Goal: Task Accomplishment & Management: Use online tool/utility

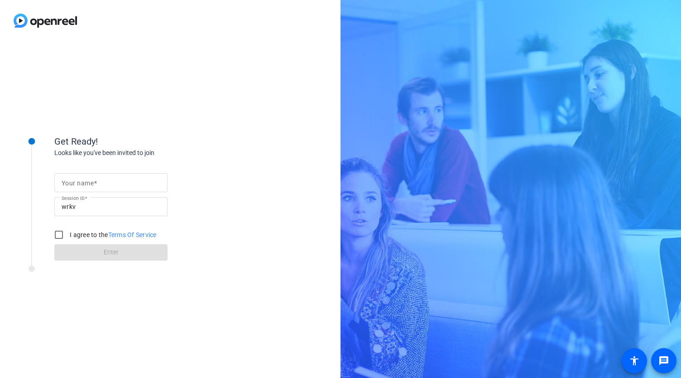
click at [63, 184] on mat-label "Your name" at bounding box center [78, 182] width 32 height 7
click at [63, 184] on input "Your name" at bounding box center [111, 182] width 99 height 11
type input "[PERSON_NAME]"
click at [58, 233] on input "I agree to the Terms Of Service" at bounding box center [59, 234] width 18 height 18
checkbox input "true"
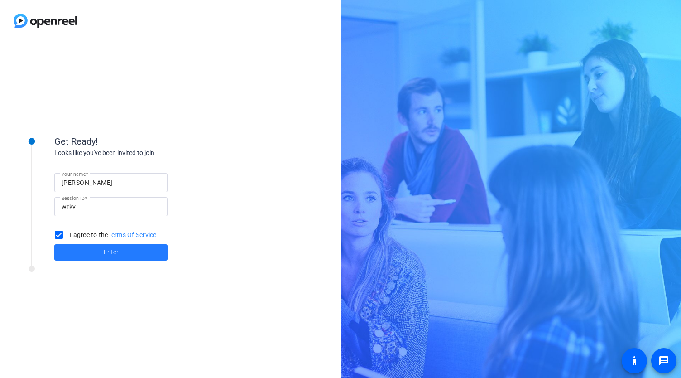
click at [108, 254] on span "Enter" at bounding box center [111, 252] width 15 height 10
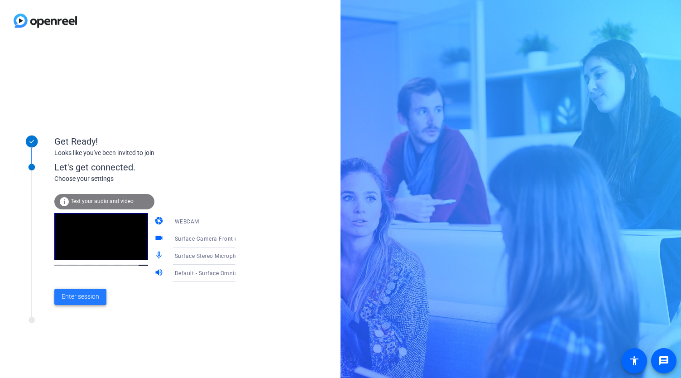
click at [80, 292] on span "Enter session" at bounding box center [81, 297] width 38 height 10
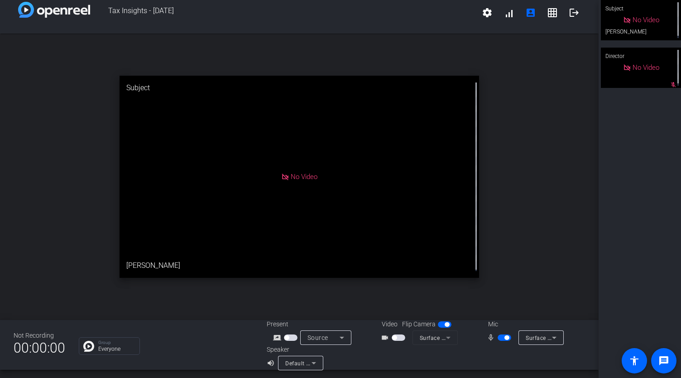
scroll to position [10, 0]
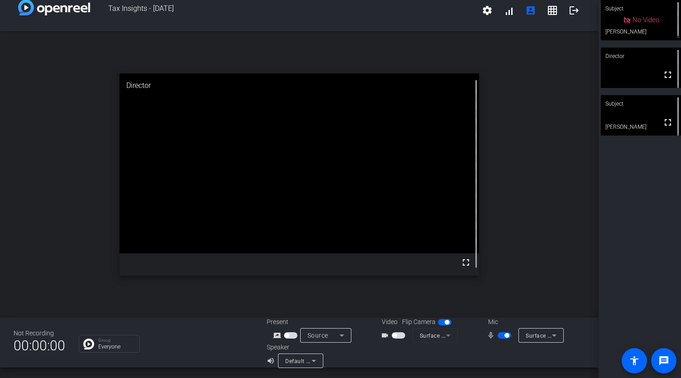
click at [498, 336] on span "button" at bounding box center [505, 335] width 14 height 6
click at [503, 332] on span "button" at bounding box center [505, 335] width 14 height 6
click at [487, 335] on mat-icon "mic_none" at bounding box center [492, 335] width 11 height 11
click at [498, 335] on span "button" at bounding box center [505, 335] width 14 height 6
click at [499, 333] on span "button" at bounding box center [505, 335] width 14 height 6
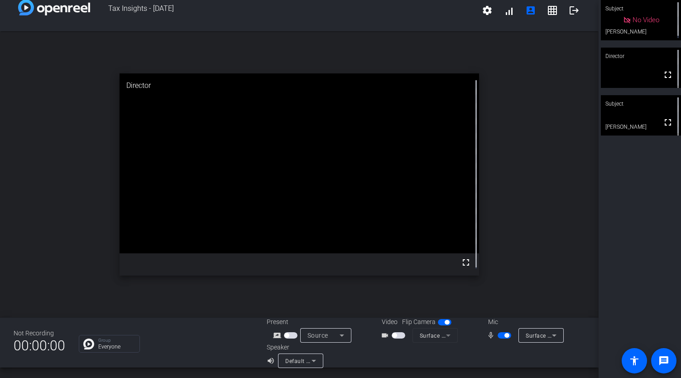
click at [488, 333] on mat-icon "mic_none" at bounding box center [492, 335] width 11 height 11
click at [498, 336] on span "button" at bounding box center [505, 335] width 14 height 6
click at [498, 334] on span "button" at bounding box center [500, 335] width 5 height 5
click at [498, 335] on span "button" at bounding box center [505, 335] width 14 height 6
click at [498, 335] on span "button" at bounding box center [500, 335] width 5 height 5
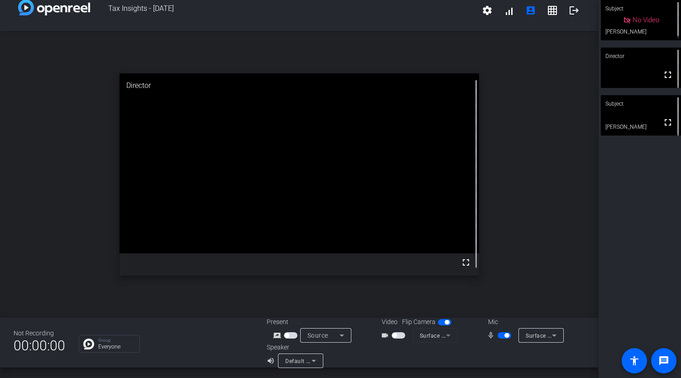
click at [498, 335] on span "button" at bounding box center [505, 335] width 14 height 6
click at [499, 333] on span "button" at bounding box center [500, 335] width 5 height 5
click at [499, 333] on span "button" at bounding box center [505, 335] width 14 height 6
click at [499, 334] on span "button" at bounding box center [500, 335] width 5 height 5
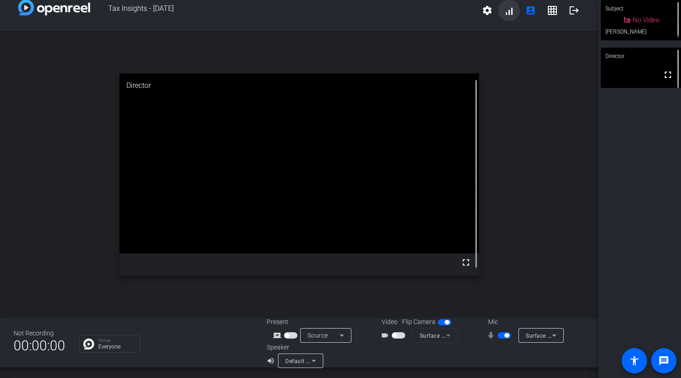
click at [514, 4] on span at bounding box center [509, 11] width 22 height 22
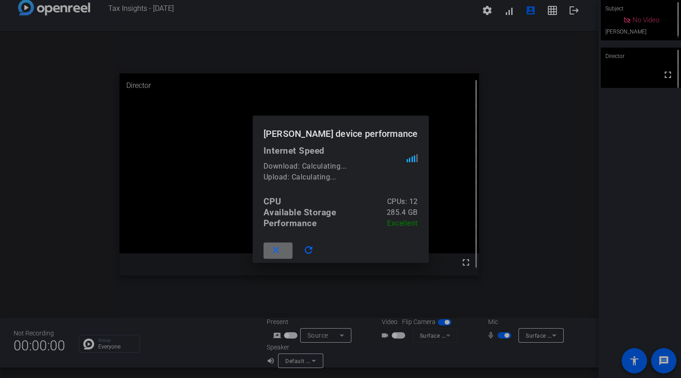
click at [278, 248] on mat-icon "close" at bounding box center [275, 250] width 11 height 11
